Goal: Use online tool/utility

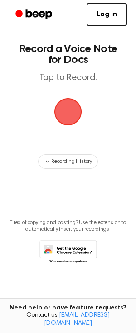
click at [66, 112] on span "button" at bounding box center [68, 112] width 28 height 28
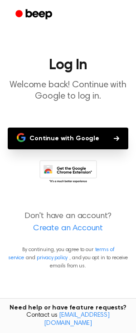
click at [58, 141] on button "Continue with Google" at bounding box center [68, 139] width 121 height 22
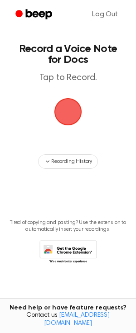
click at [71, 110] on span "button" at bounding box center [67, 111] width 29 height 29
click at [74, 113] on span "button" at bounding box center [68, 112] width 31 height 31
click at [68, 112] on span "button" at bounding box center [68, 112] width 28 height 28
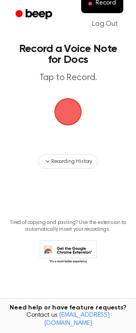
click at [71, 113] on span "button" at bounding box center [68, 112] width 28 height 28
click at [72, 106] on span "button" at bounding box center [67, 111] width 29 height 29
